Goal: Information Seeking & Learning: Learn about a topic

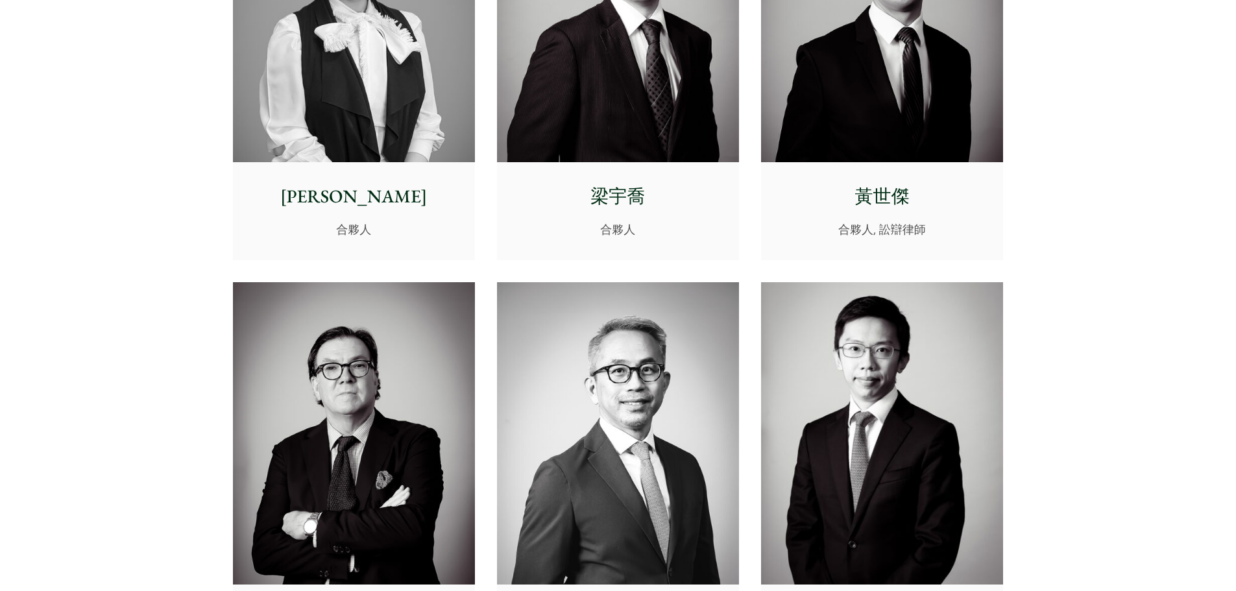
scroll to position [1168, 0]
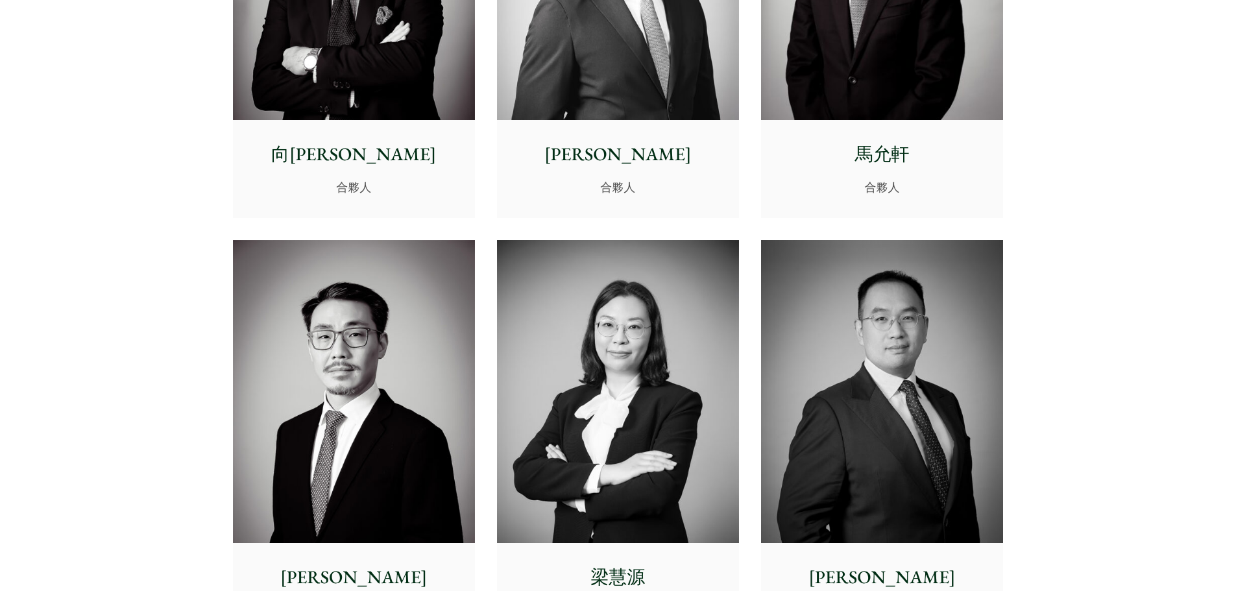
scroll to position [1816, 0]
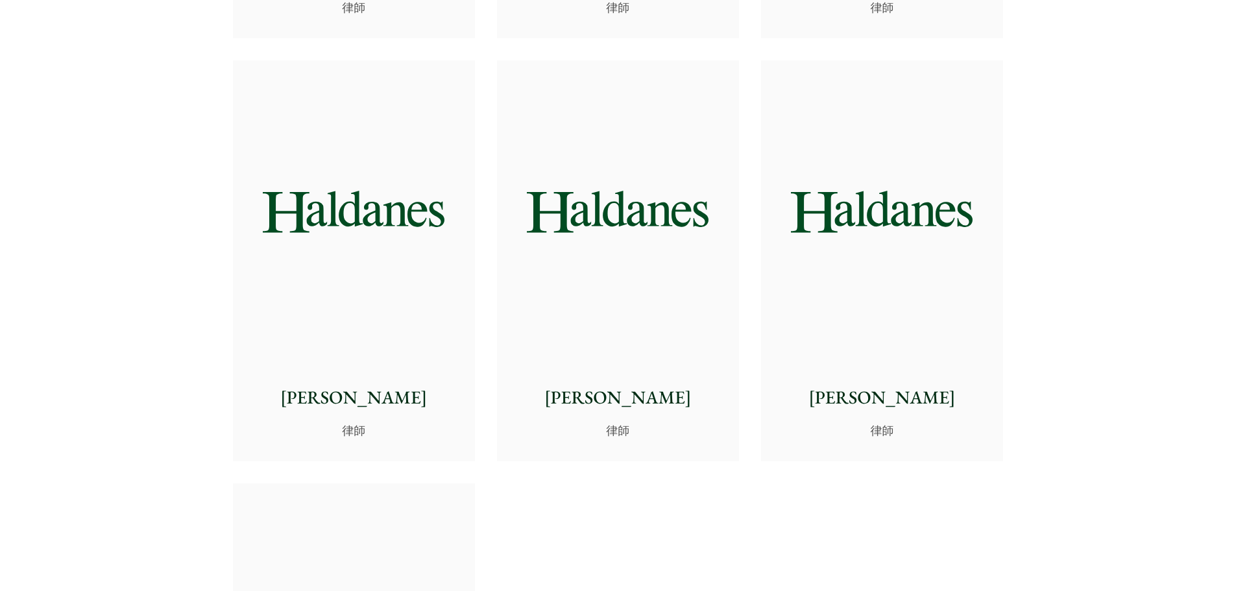
scroll to position [5125, 0]
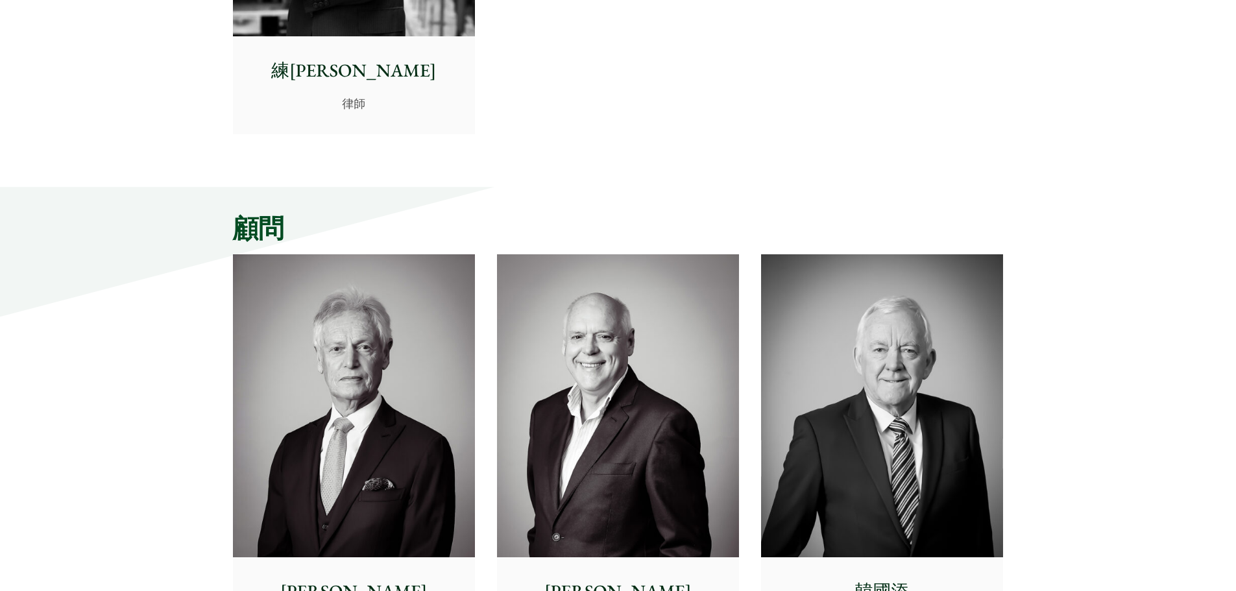
scroll to position [5773, 0]
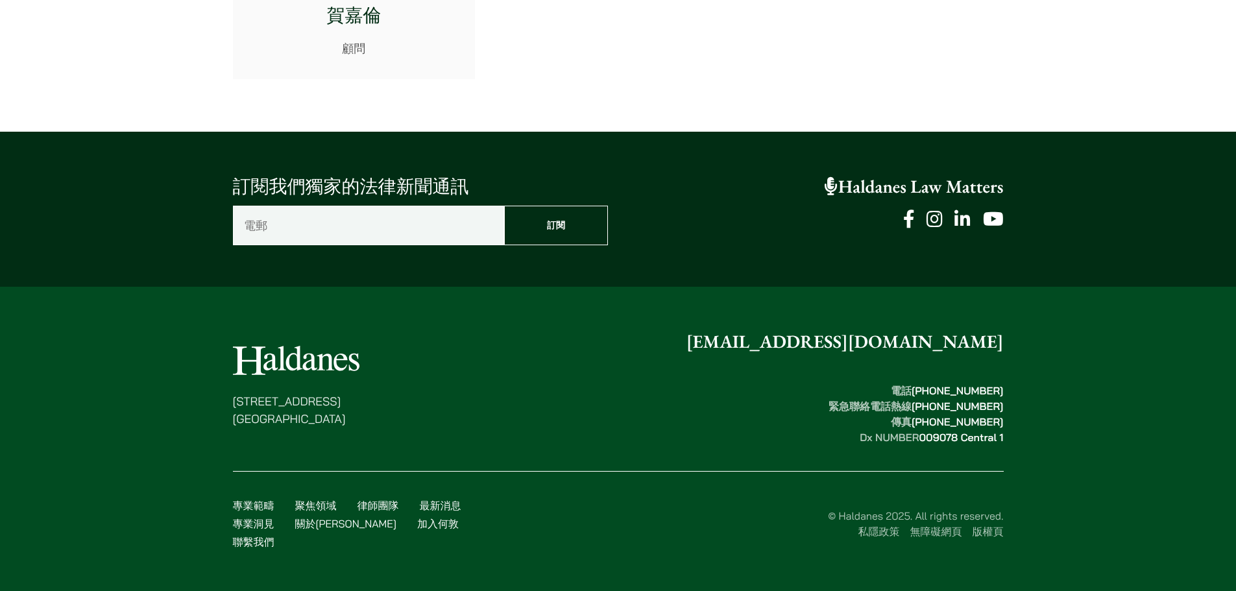
scroll to position [11090, 0]
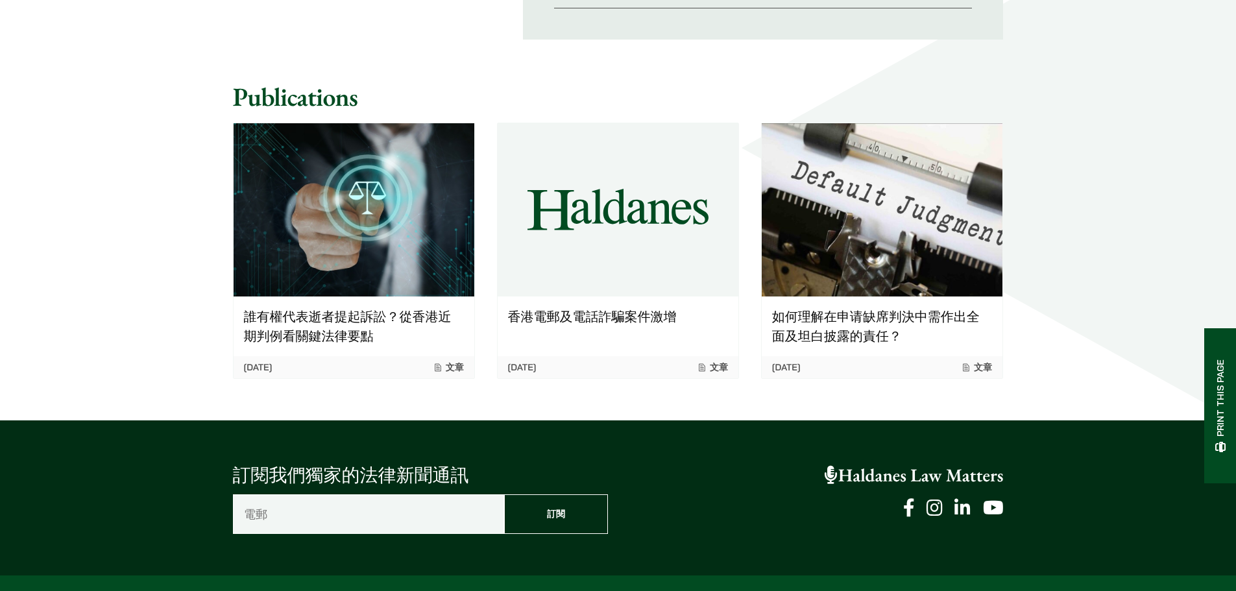
scroll to position [1103, 0]
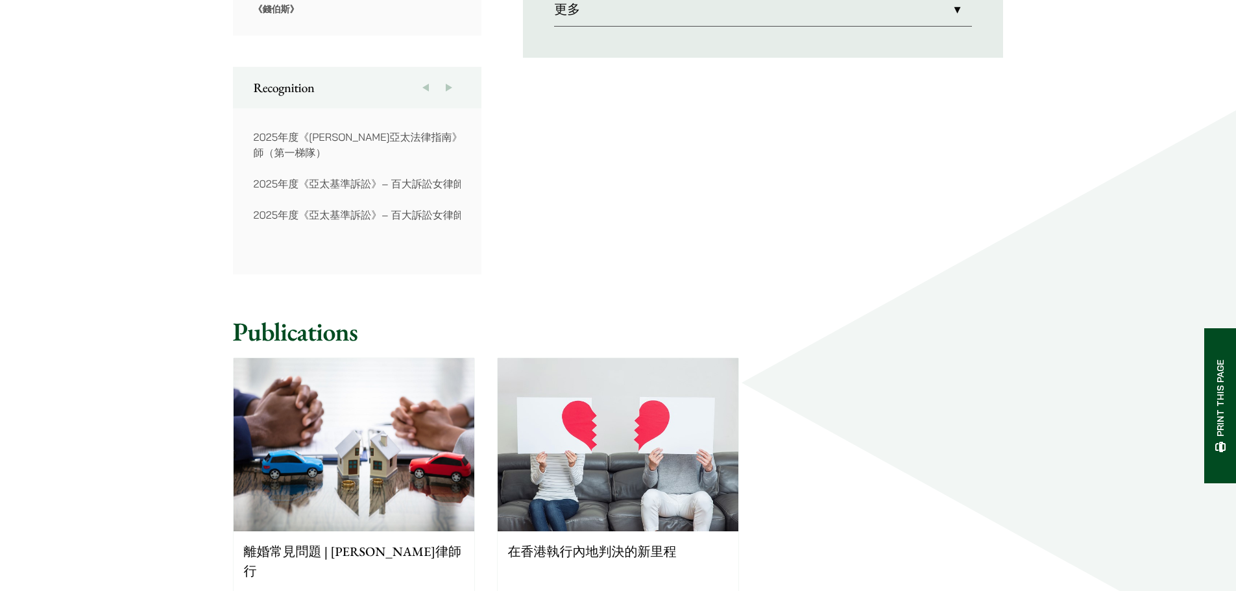
scroll to position [908, 0]
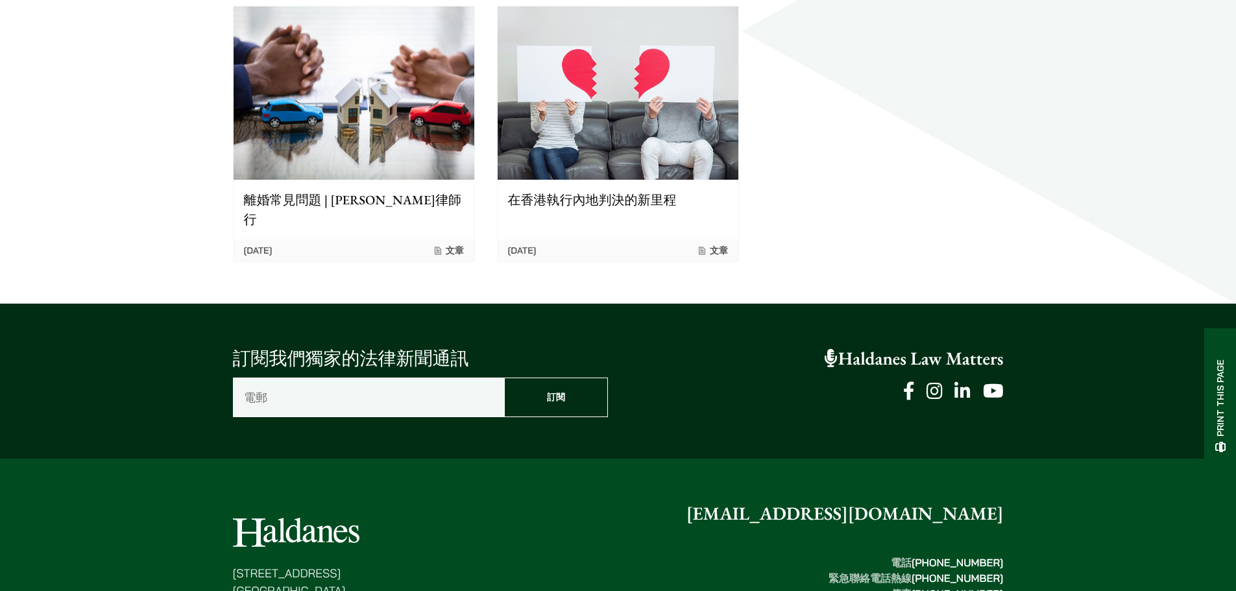
scroll to position [1233, 0]
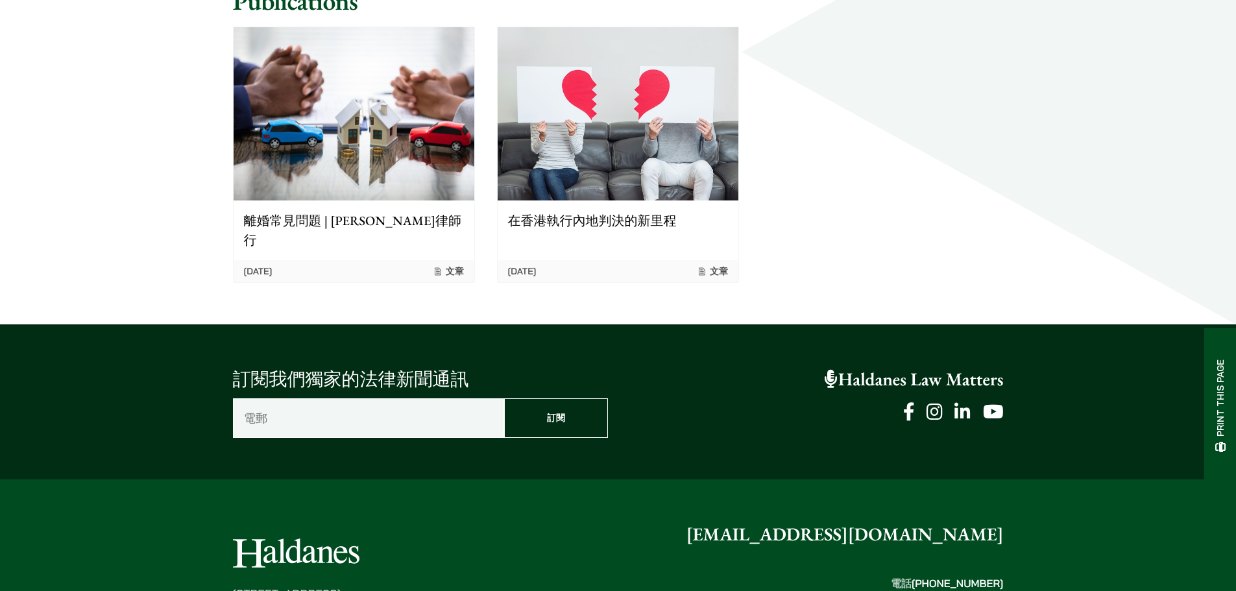
drag, startPoint x: 548, startPoint y: 217, endPoint x: 1070, endPoint y: 407, distance: 555.5
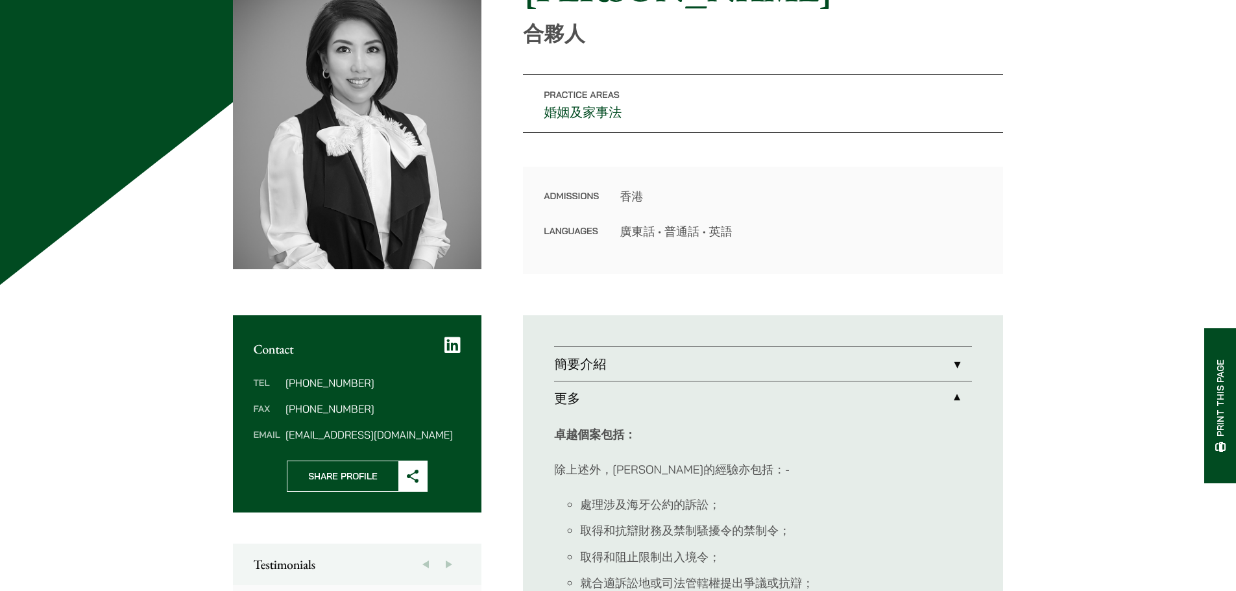
scroll to position [195, 0]
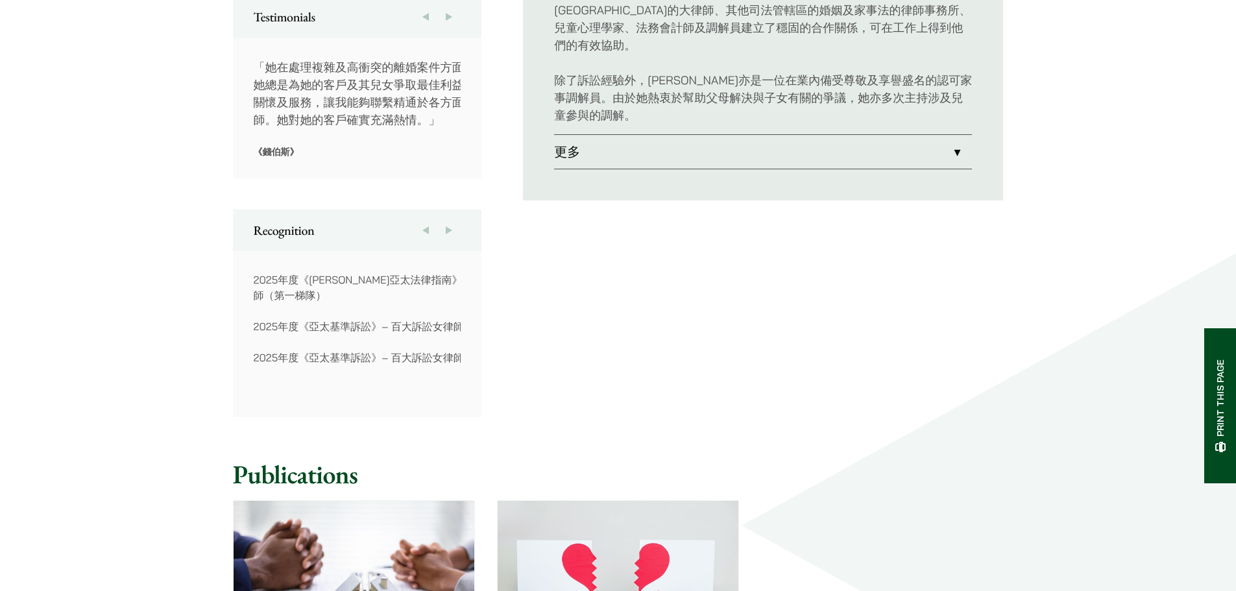
scroll to position [745, 0]
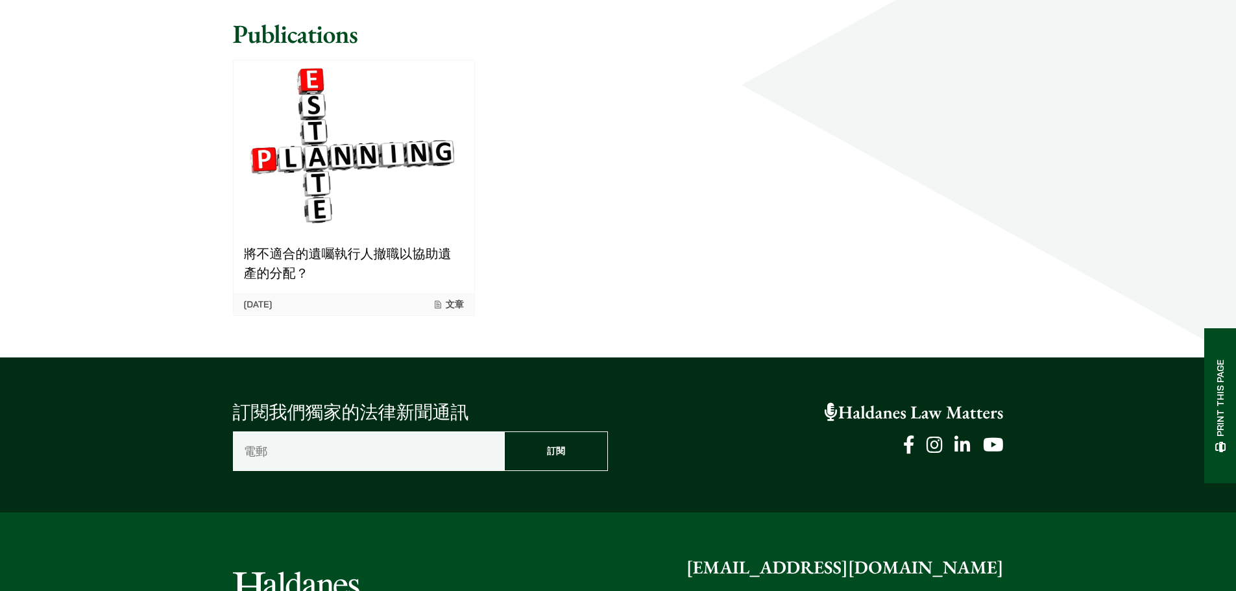
scroll to position [1233, 0]
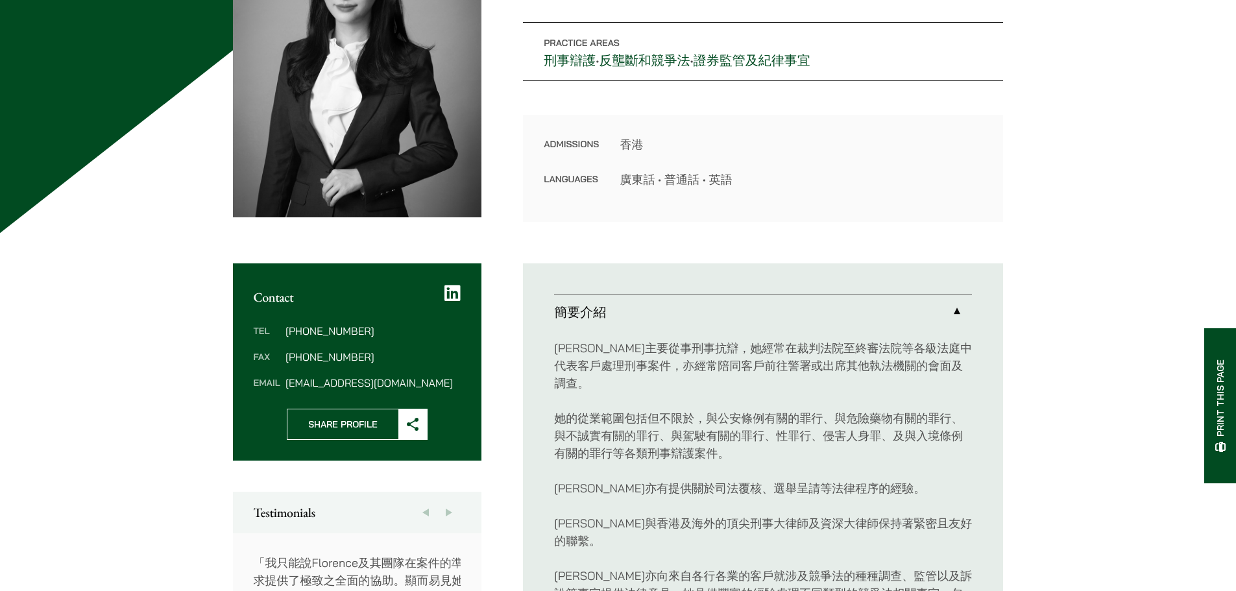
scroll to position [130, 0]
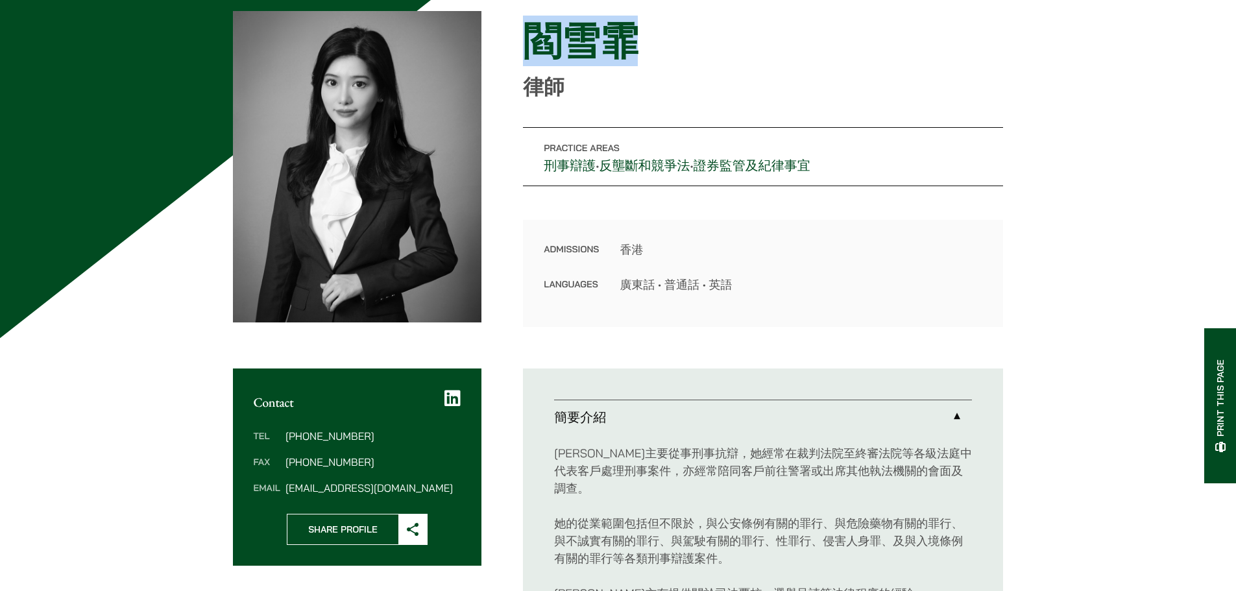
drag, startPoint x: 483, startPoint y: 121, endPoint x: 680, endPoint y: 118, distance: 197.2
click at [680, 64] on h1 "閻雪霏" at bounding box center [763, 41] width 480 height 47
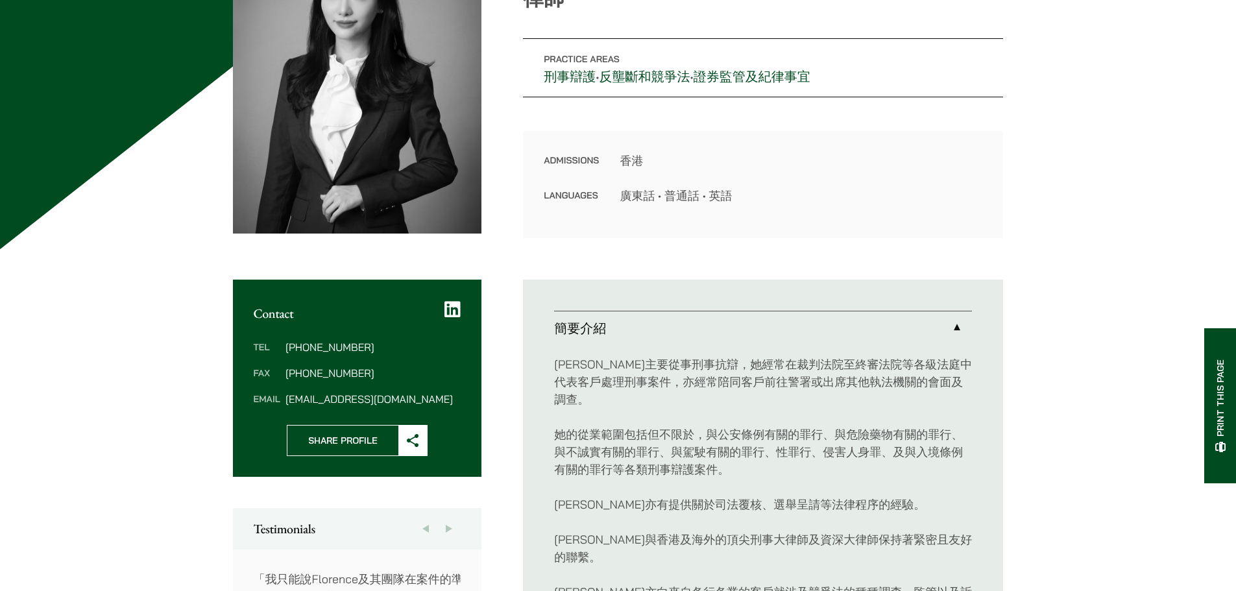
scroll to position [454, 0]
